Goal: Task Accomplishment & Management: Manage account settings

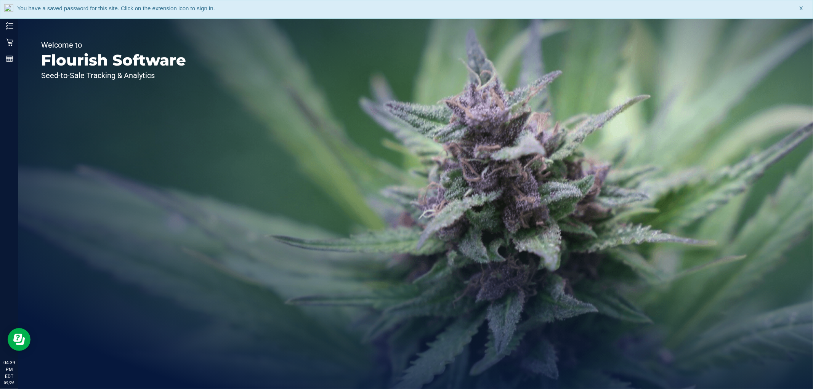
click at [802, 11] on span "X" at bounding box center [801, 8] width 4 height 9
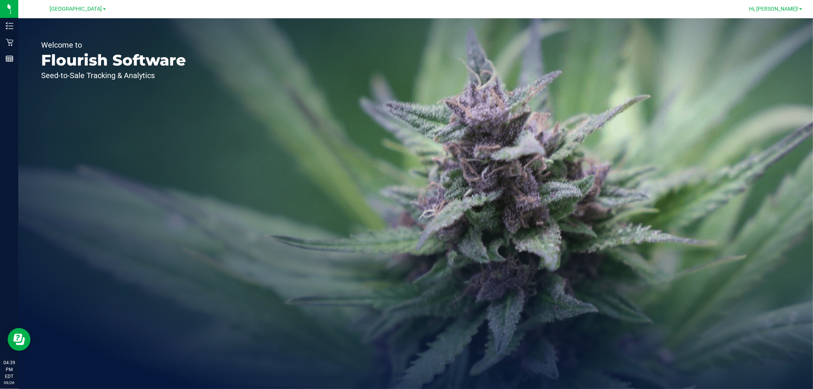
click at [796, 9] on span "Hi, [PERSON_NAME]!" at bounding box center [774, 9] width 50 height 6
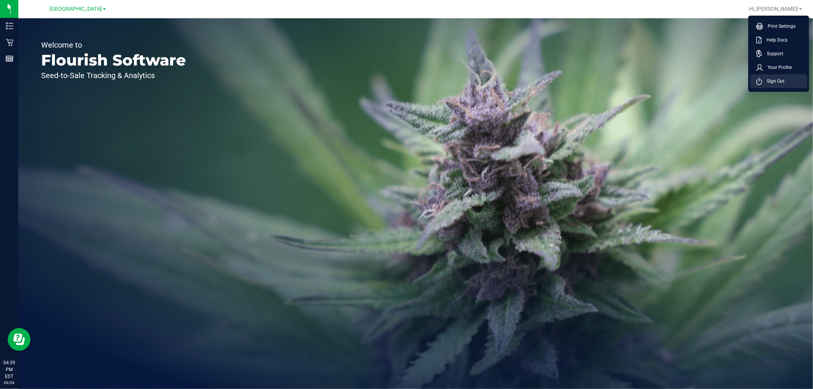
click at [765, 82] on span "Sign Out" at bounding box center [773, 81] width 22 height 8
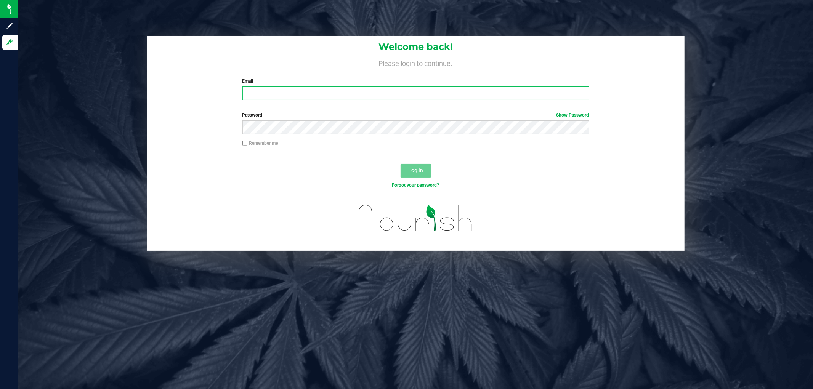
click at [462, 87] on input "Email" at bounding box center [415, 93] width 347 height 14
type input "[EMAIL_ADDRESS][DOMAIN_NAME]"
click at [400, 164] on button "Log In" at bounding box center [415, 171] width 30 height 14
